Goal: Task Accomplishment & Management: Manage account settings

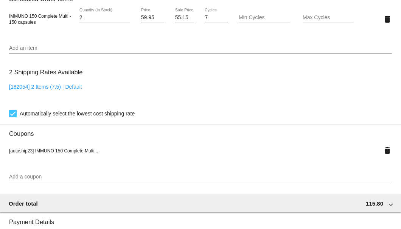
scroll to position [477, 0]
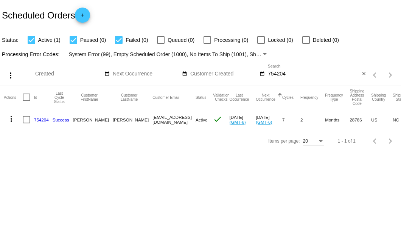
click at [278, 75] on input "754204" at bounding box center [314, 74] width 92 height 6
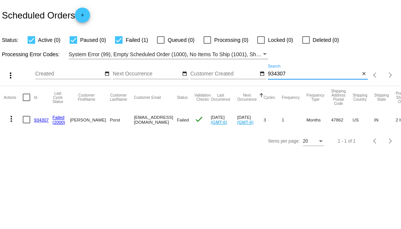
type input "934307"
click at [44, 121] on link "934307" at bounding box center [41, 120] width 15 height 5
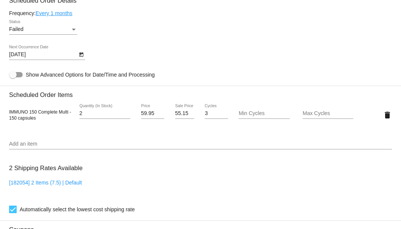
scroll to position [403, 0]
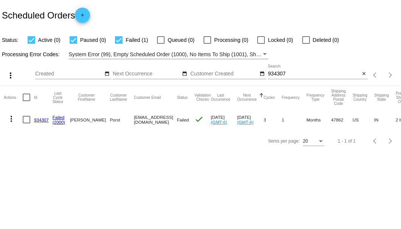
click at [134, 120] on mat-cell "7655925772@exceptionalhealthproducts.org" at bounding box center [155, 120] width 43 height 22
drag, startPoint x: 118, startPoint y: 120, endPoint x: 209, endPoint y: 123, distance: 91.1
click at [209, 123] on mat-row "more_vert 934307 Failed (2000) John Porst 7655925772@exceptionalhealthproducts.…" at bounding box center [268, 120] width 529 height 22
copy mat-row "7655925772@exceptionalhealthproducts.org"
click at [39, 121] on link "934307" at bounding box center [41, 120] width 15 height 5
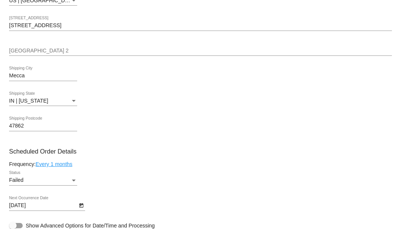
scroll to position [428, 0]
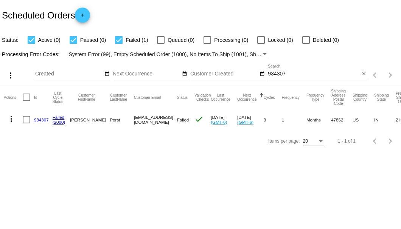
click at [42, 121] on link "934307" at bounding box center [41, 120] width 15 height 5
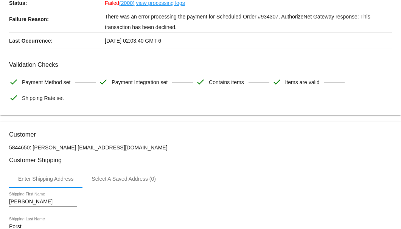
scroll to position [176, 0]
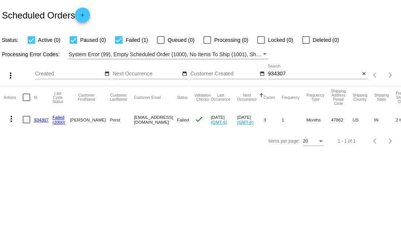
click at [27, 119] on div at bounding box center [27, 120] width 8 height 8
click at [26, 124] on input "checkbox" at bounding box center [26, 124] width 0 height 0
checkbox input "true"
click at [13, 118] on mat-icon "more_vert" at bounding box center [11, 119] width 9 height 9
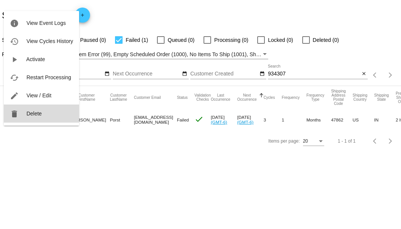
click at [28, 115] on span "Delete" at bounding box center [33, 114] width 15 height 6
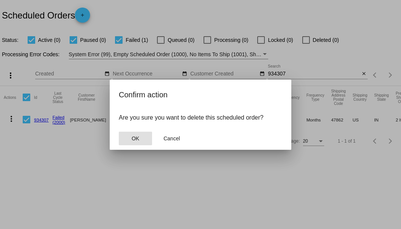
click at [135, 141] on span "OK" at bounding box center [136, 139] width 8 height 6
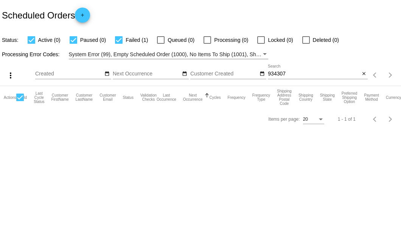
click at [295, 73] on input "934307" at bounding box center [314, 74] width 92 height 6
type input "934307"
click at [363, 75] on mat-icon "close" at bounding box center [363, 74] width 5 height 6
click at [362, 74] on mat-icon "search" at bounding box center [362, 76] width 9 height 12
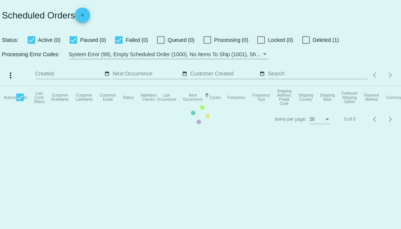
click at [362, 86] on mat-table "Actions Id Last Cycle Status Customer FirstName Customer LastName Customer Emai…" at bounding box center [200, 97] width 401 height 23
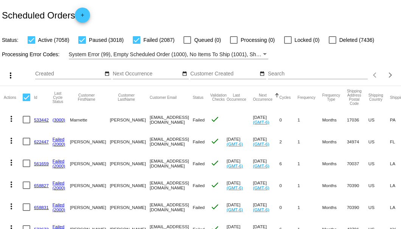
click at [333, 77] on input "Search" at bounding box center [318, 74] width 100 height 6
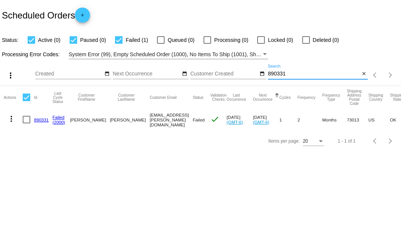
type input "890331"
click at [45, 119] on link "890331" at bounding box center [41, 120] width 15 height 5
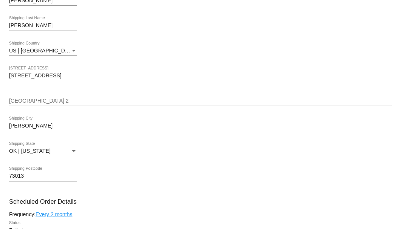
scroll to position [201, 0]
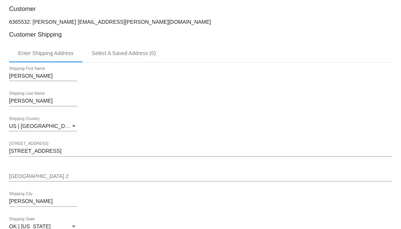
drag, startPoint x: 111, startPoint y: 21, endPoint x: 66, endPoint y: 20, distance: 45.8
click at [66, 20] on p "6365532: Chris Puckett cpuckett1@cox.net" at bounding box center [200, 22] width 382 height 6
copy p "cpuckett1@cox.net"
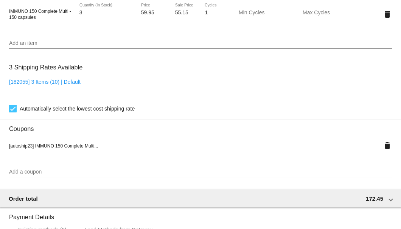
scroll to position [478, 0]
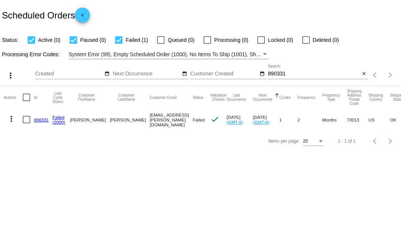
click at [41, 118] on link "890331" at bounding box center [41, 120] width 15 height 5
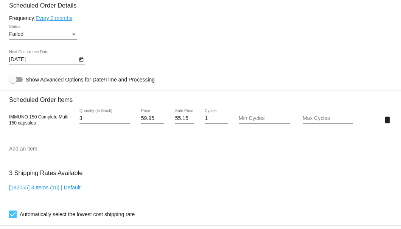
scroll to position [398, 0]
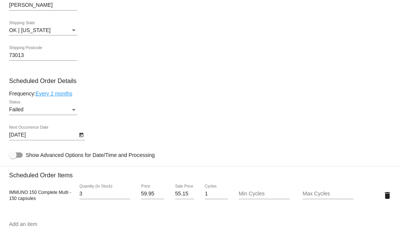
click at [73, 107] on div "Status" at bounding box center [73, 110] width 7 height 6
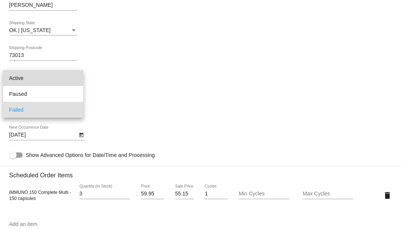
click at [64, 81] on span "Active" at bounding box center [43, 78] width 68 height 16
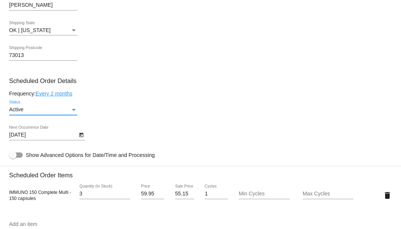
click at [79, 135] on icon "Open calendar" at bounding box center [81, 135] width 4 height 5
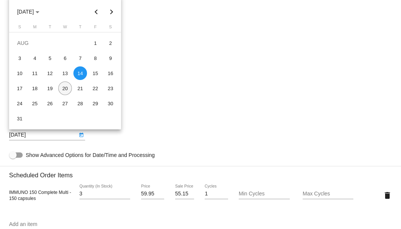
click at [68, 87] on div "20" at bounding box center [65, 89] width 14 height 14
type input "8/20/2025"
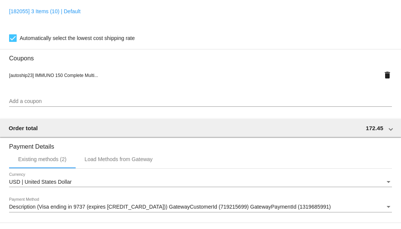
scroll to position [751, 0]
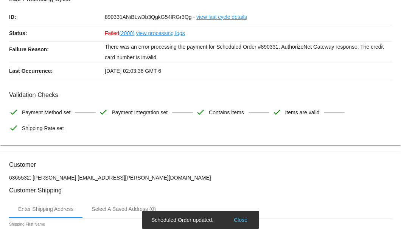
scroll to position [0, 0]
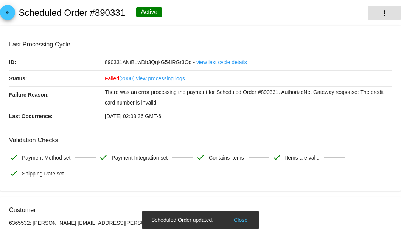
click at [385, 17] on button "more_vert" at bounding box center [383, 13] width 33 height 14
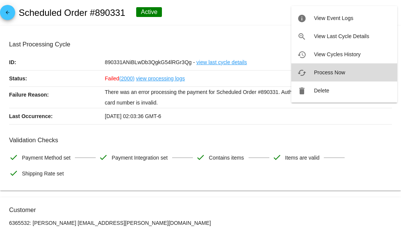
click at [324, 73] on span "Process Now" at bounding box center [329, 73] width 31 height 6
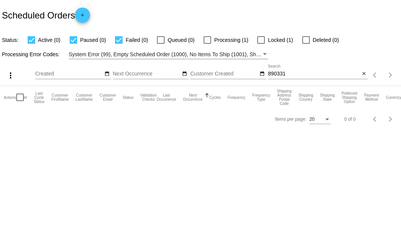
click at [276, 74] on input "890331" at bounding box center [314, 74] width 92 height 6
paste input "746386"
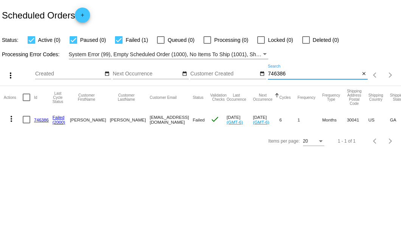
type input "746386"
click at [35, 119] on link "746386" at bounding box center [41, 120] width 15 height 5
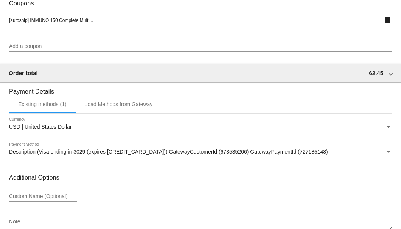
scroll to position [751, 0]
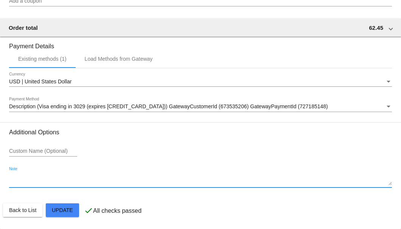
click at [56, 183] on textarea "Note" at bounding box center [200, 180] width 382 height 12
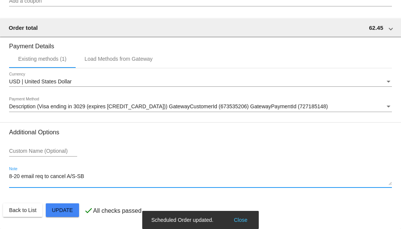
type textarea "8-20 email req to cancel A/S-SB"
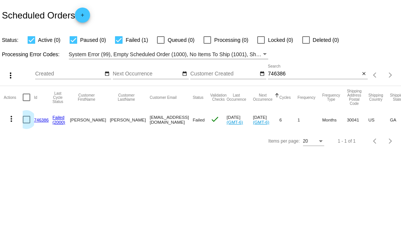
click at [26, 119] on div at bounding box center [27, 120] width 8 height 8
click at [26, 124] on input "checkbox" at bounding box center [26, 124] width 0 height 0
checkbox input "true"
click at [8, 118] on mat-icon "more_vert" at bounding box center [11, 119] width 9 height 9
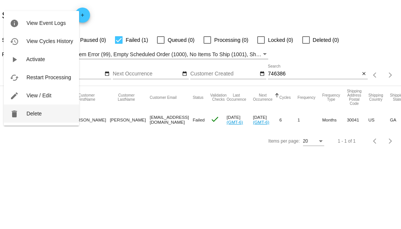
click at [26, 114] on button "delete Delete" at bounding box center [41, 114] width 75 height 18
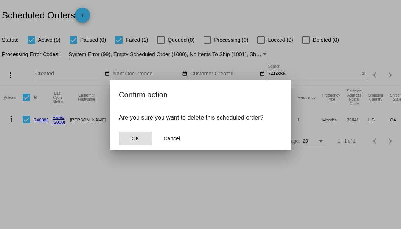
click at [143, 141] on button "OK" at bounding box center [135, 139] width 33 height 14
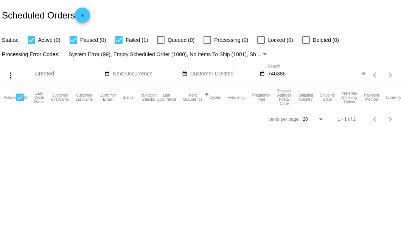
click at [286, 75] on input "746386" at bounding box center [314, 74] width 92 height 6
type input "746386"
click at [364, 78] on button "close" at bounding box center [363, 74] width 8 height 8
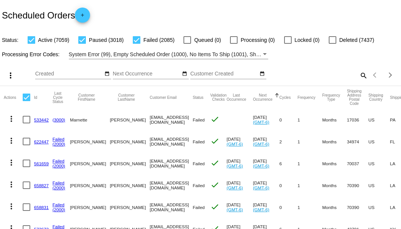
click at [358, 81] on mat-icon "search" at bounding box center [362, 76] width 9 height 12
click at [357, 77] on input "Search" at bounding box center [318, 74] width 100 height 6
